Goal: Navigation & Orientation: Find specific page/section

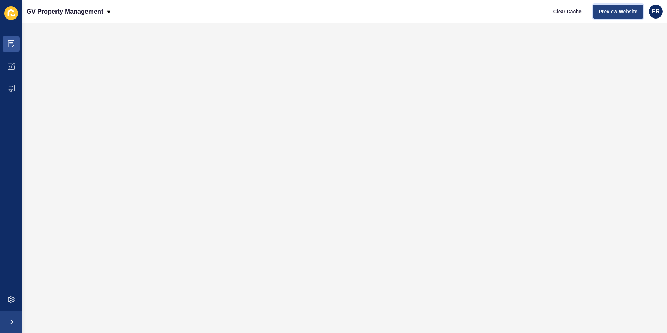
click at [615, 13] on span "Preview Website" at bounding box center [618, 11] width 38 height 7
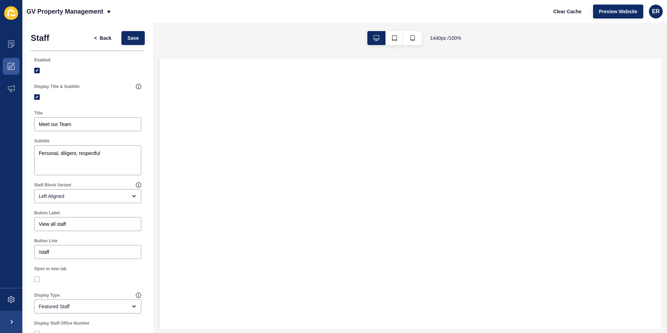
select select
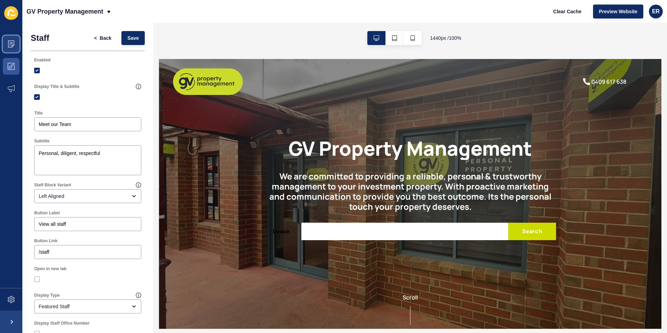
click at [11, 43] on icon at bounding box center [10, 42] width 3 height 0
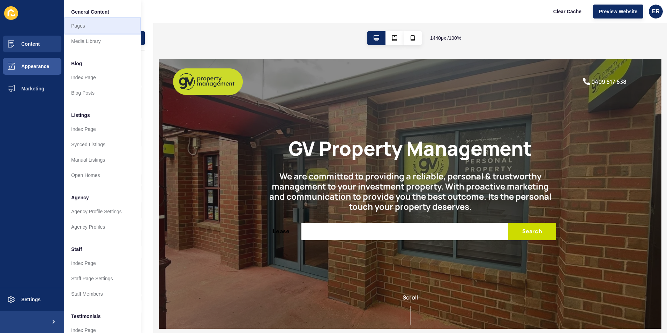
click at [81, 28] on link "Pages" at bounding box center [102, 25] width 77 height 15
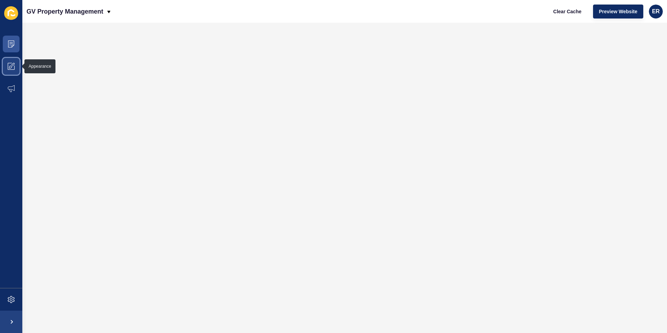
click at [7, 68] on span at bounding box center [11, 66] width 22 height 22
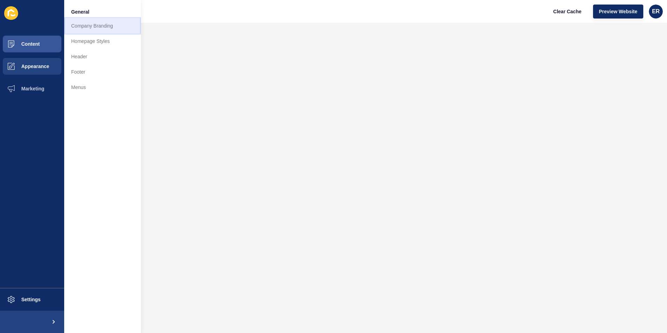
click at [101, 26] on link "Company Branding" at bounding box center [102, 25] width 77 height 15
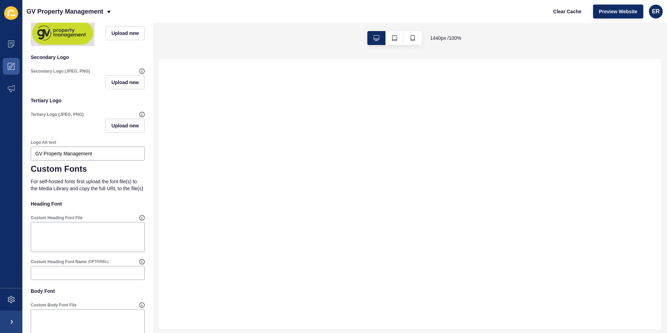
scroll to position [250, 0]
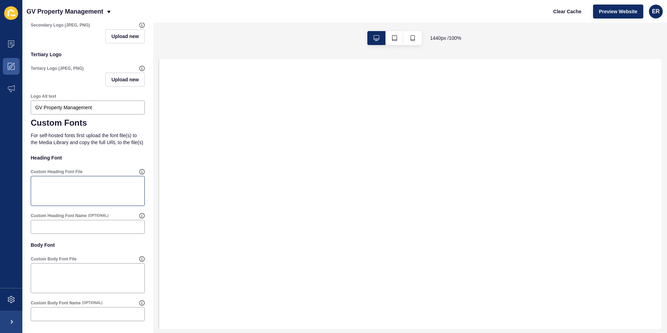
select select
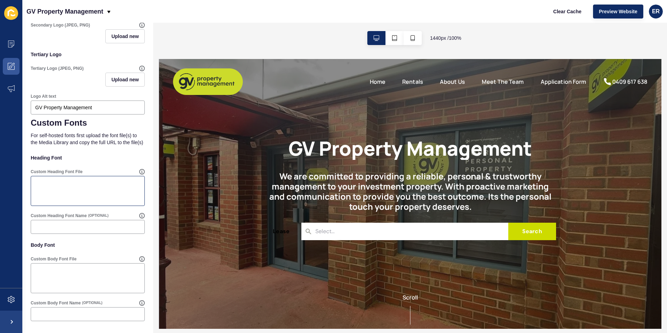
scroll to position [0, 0]
drag, startPoint x: 278, startPoint y: 175, endPoint x: 485, endPoint y: 208, distance: 209.6
click at [485, 208] on h2 "We are committed to providing a reliable, personal & trustworthy management to …" at bounding box center [409, 191] width 291 height 40
copy h2 "We are committed to providing a reliable, personal & trustworthy management to …"
